Goal: Information Seeking & Learning: Learn about a topic

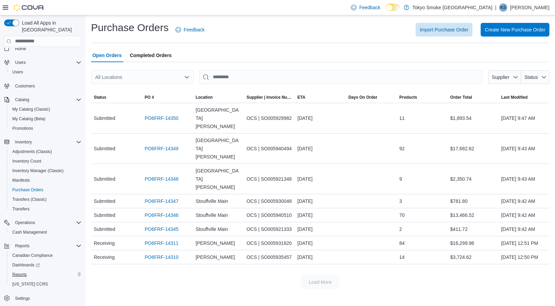
scroll to position [7, 0]
click at [17, 272] on span "Reports" at bounding box center [19, 274] width 14 height 5
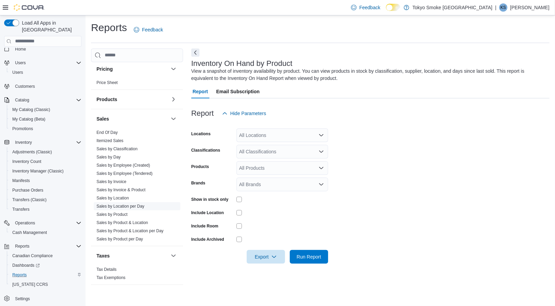
scroll to position [383, 0]
click at [122, 192] on span "Sales by Invoice & Product" at bounding box center [137, 190] width 86 height 8
click at [123, 198] on link "Sales by Location" at bounding box center [112, 198] width 32 height 5
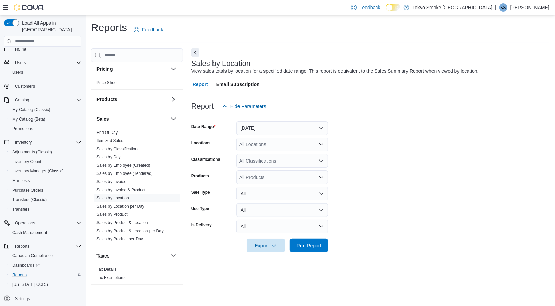
click at [281, 131] on button "[DATE]" at bounding box center [282, 128] width 92 height 14
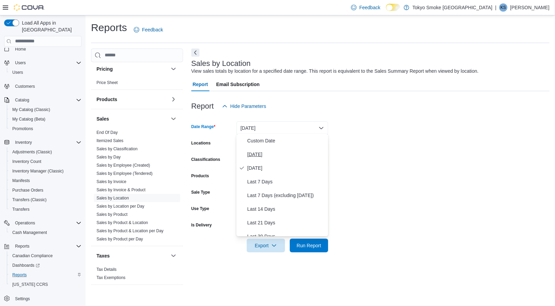
click at [281, 151] on span "[DATE]" at bounding box center [286, 154] width 78 height 8
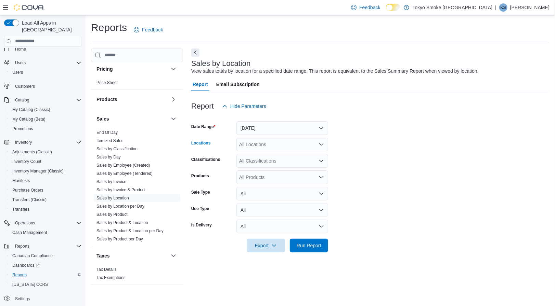
click at [276, 149] on div "All Locations" at bounding box center [282, 145] width 92 height 14
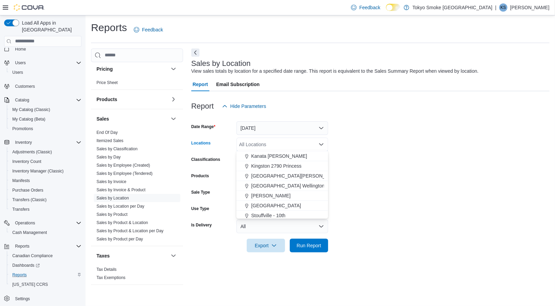
scroll to position [102, 0]
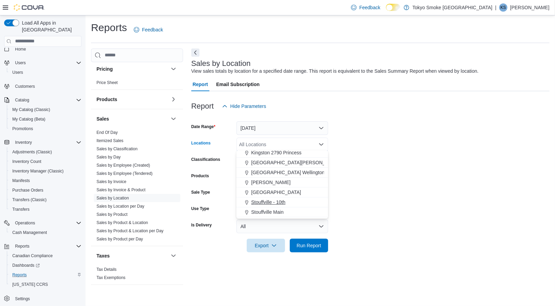
click at [270, 199] on span "Stouffville - 10th" at bounding box center [268, 202] width 34 height 7
click at [270, 199] on span "Stouffville Main" at bounding box center [267, 202] width 32 height 7
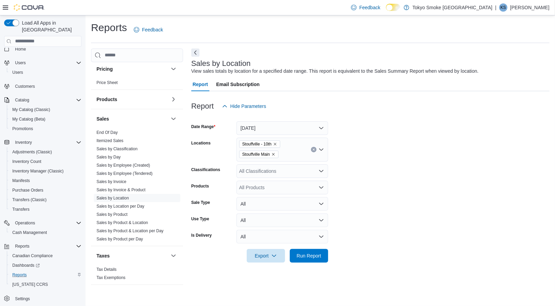
click at [307, 247] on div at bounding box center [370, 246] width 358 height 5
click at [307, 250] on span "Run Report" at bounding box center [309, 256] width 30 height 14
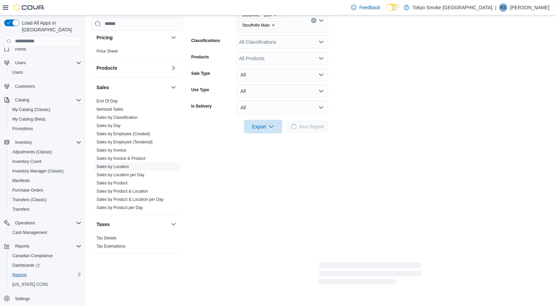
scroll to position [137, 0]
